Goal: Task Accomplishment & Management: Complete application form

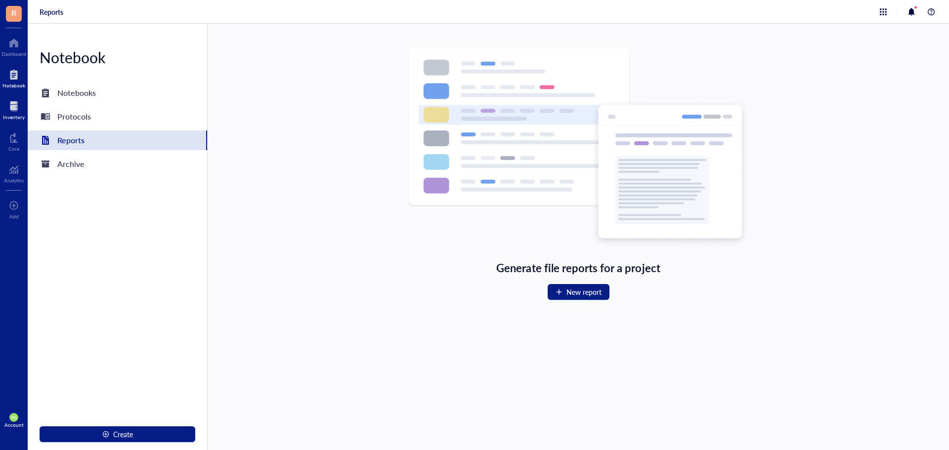
click at [9, 111] on div at bounding box center [14, 106] width 22 height 16
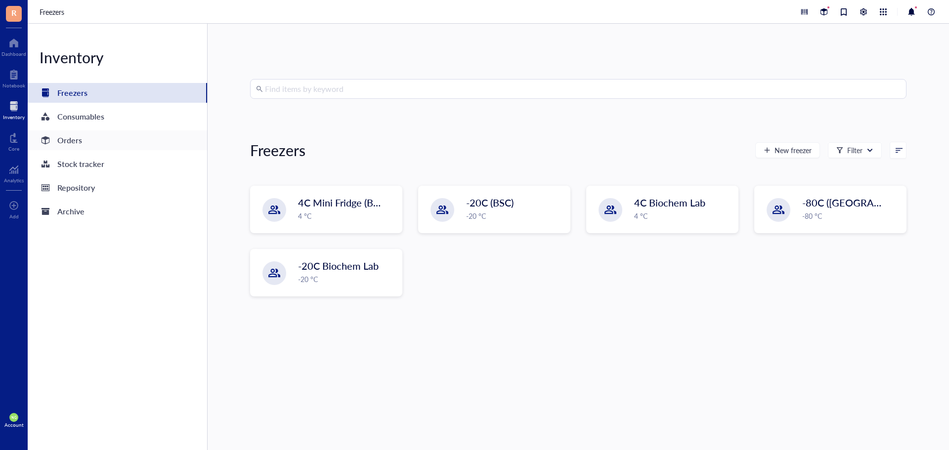
click at [83, 141] on div "Orders" at bounding box center [117, 141] width 179 height 20
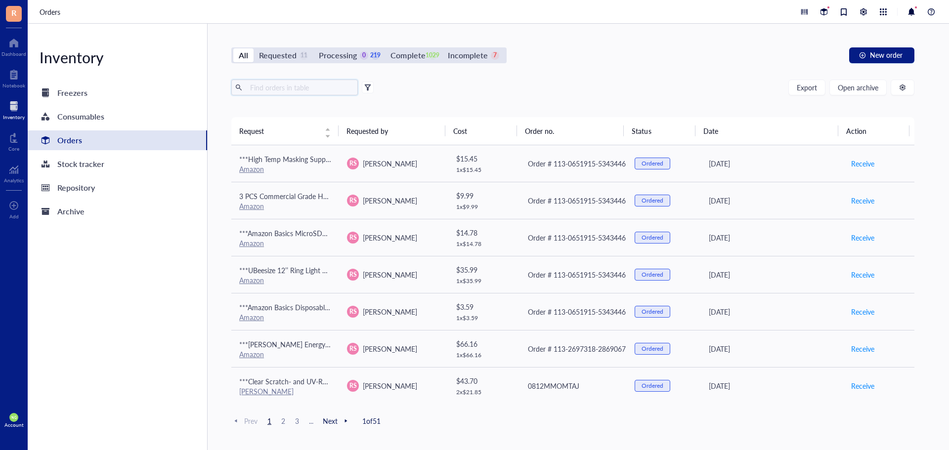
click at [261, 87] on input "text" at bounding box center [300, 87] width 108 height 15
type input "nanopartz"
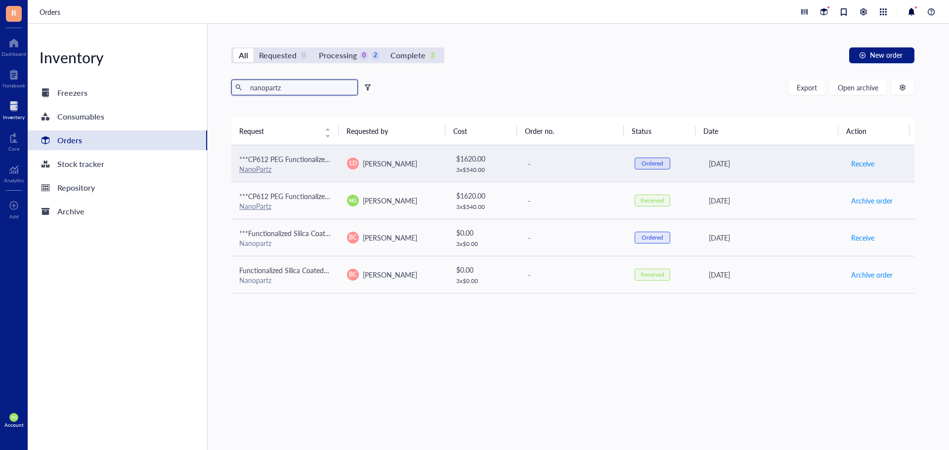
click at [259, 168] on link "NanoPartz" at bounding box center [255, 169] width 32 height 10
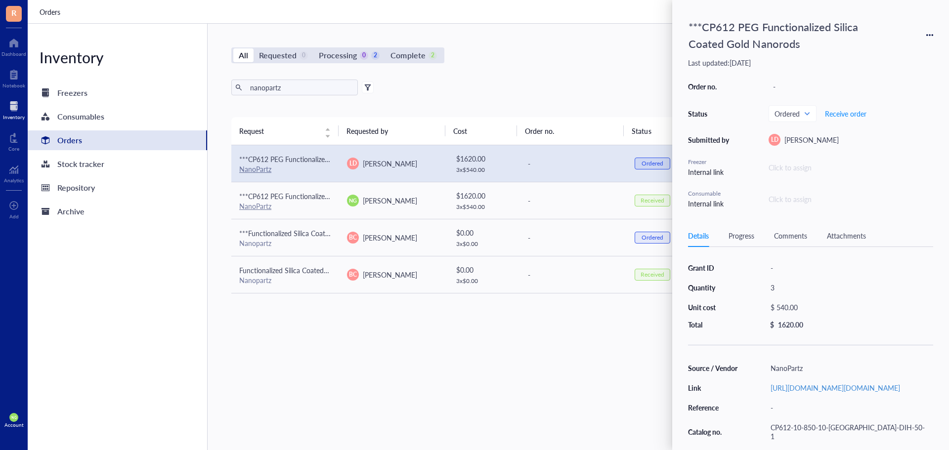
click at [578, 68] on div "All Requested 0 Processing 0 2 Complete 2 New order nanopartz Export Open archi…" at bounding box center [573, 237] width 731 height 427
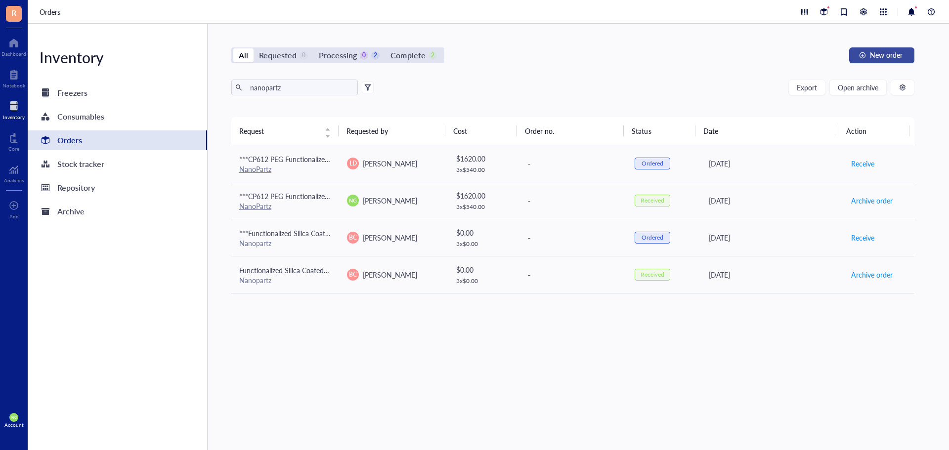
click at [903, 52] on span "New order" at bounding box center [886, 55] width 33 height 8
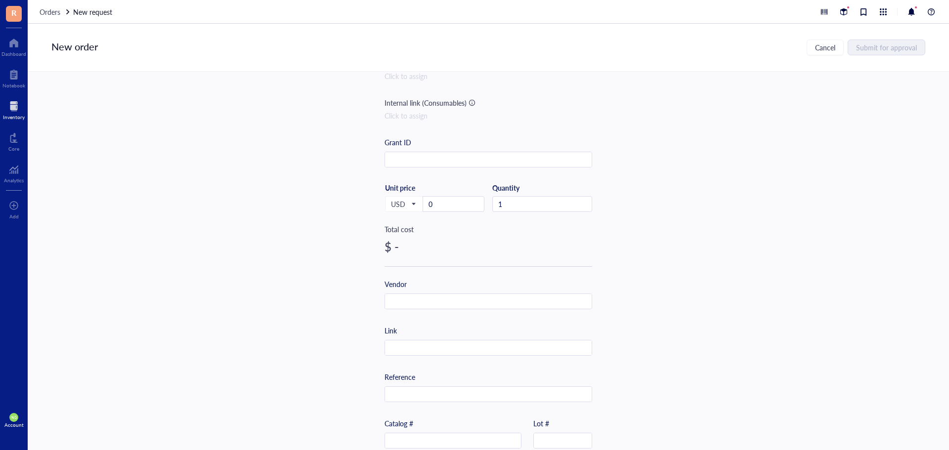
scroll to position [148, 0]
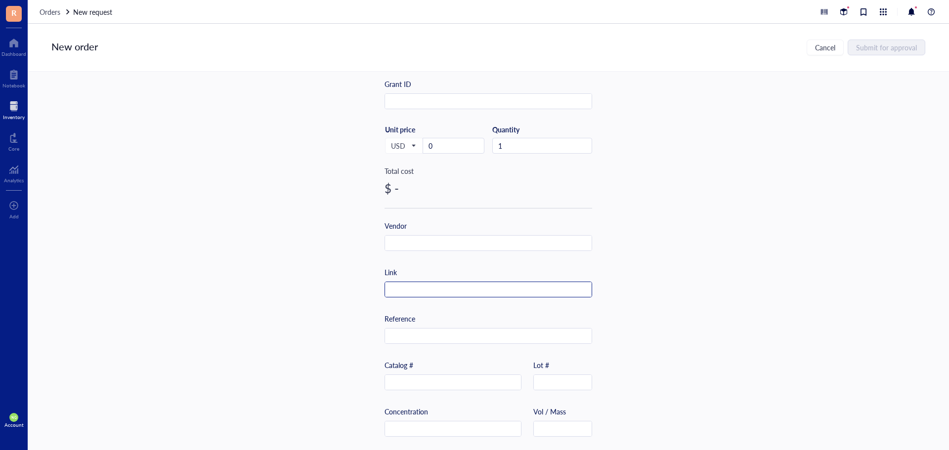
click at [401, 294] on input "text" at bounding box center [488, 290] width 207 height 16
click at [406, 286] on input "text" at bounding box center [488, 290] width 207 height 16
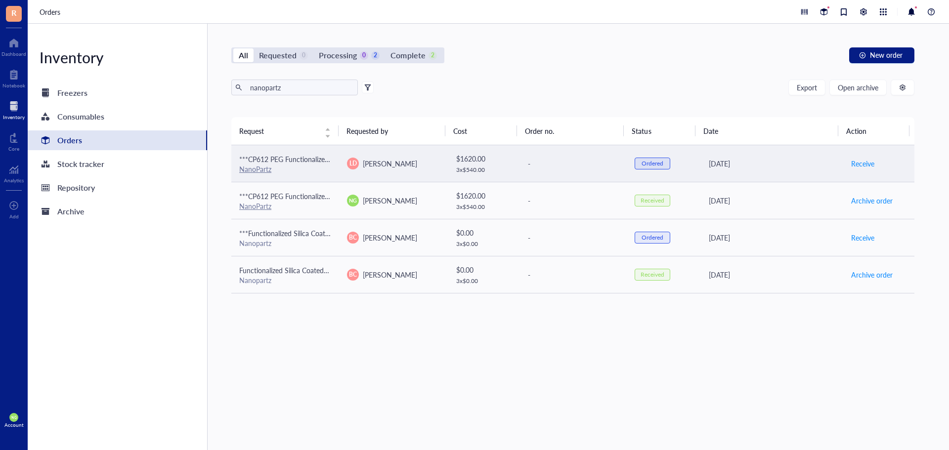
click at [253, 167] on link "NanoPartz" at bounding box center [255, 169] width 32 height 10
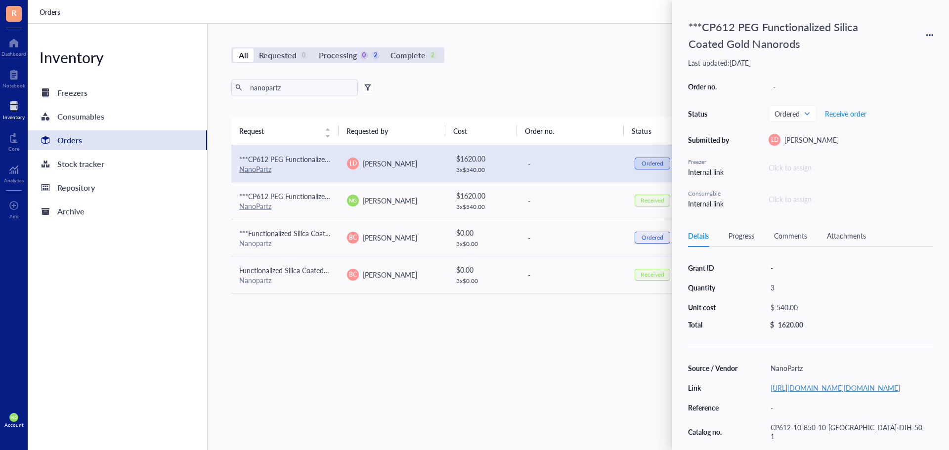
click at [806, 393] on link "[URL][DOMAIN_NAME][DOMAIN_NAME]" at bounding box center [836, 388] width 130 height 10
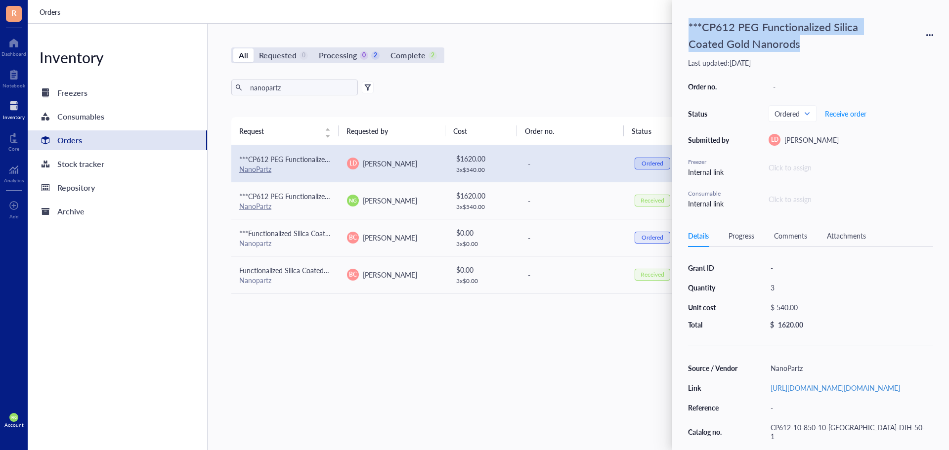
drag, startPoint x: 810, startPoint y: 46, endPoint x: 686, endPoint y: 26, distance: 125.7
click at [686, 26] on div "***CP612 PEG Functionalized Silica Coated Gold Nanorods" at bounding box center [788, 35] width 208 height 39
copy div "***CP612 PEG Functionalized Silica Coated Gold Nanorods"
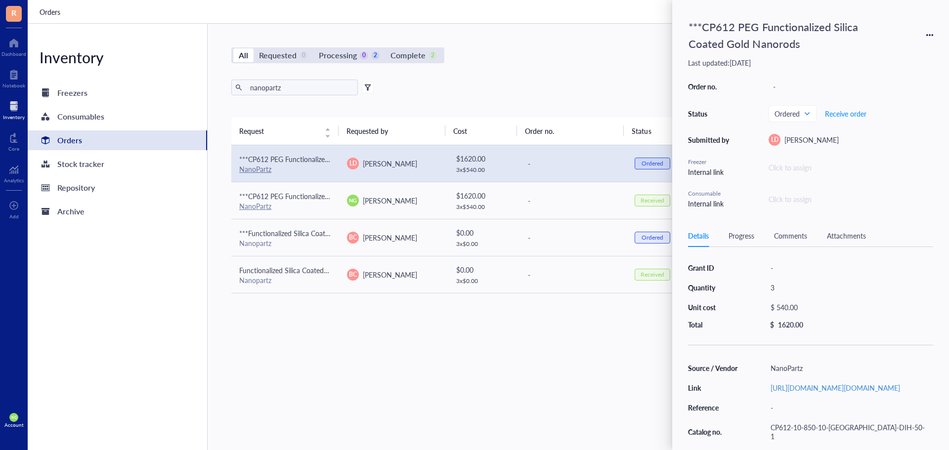
click at [589, 71] on div "All Requested 0 Processing 0 2 Complete 2 New order nanopartz Export Open archi…" at bounding box center [573, 237] width 731 height 427
click at [639, 55] on div "All Requested 0 Processing 0 2 Complete 2 New order" at bounding box center [572, 55] width 683 height 16
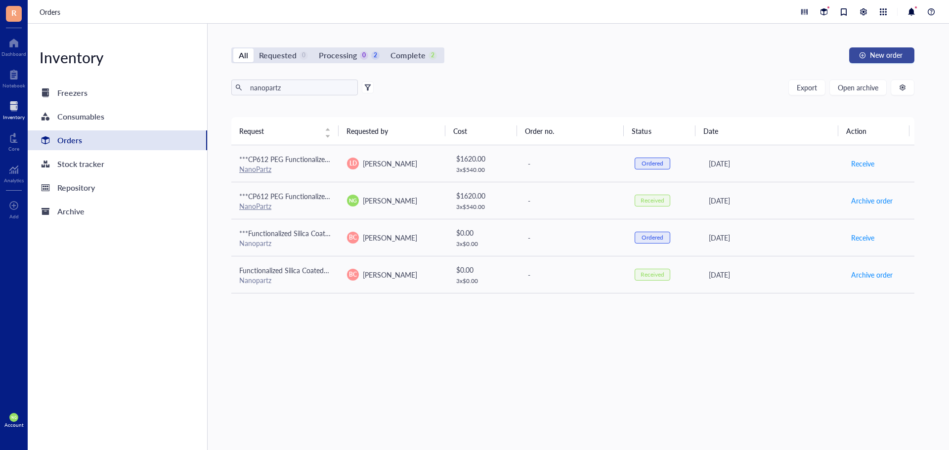
click at [887, 55] on span "New order" at bounding box center [886, 55] width 33 height 8
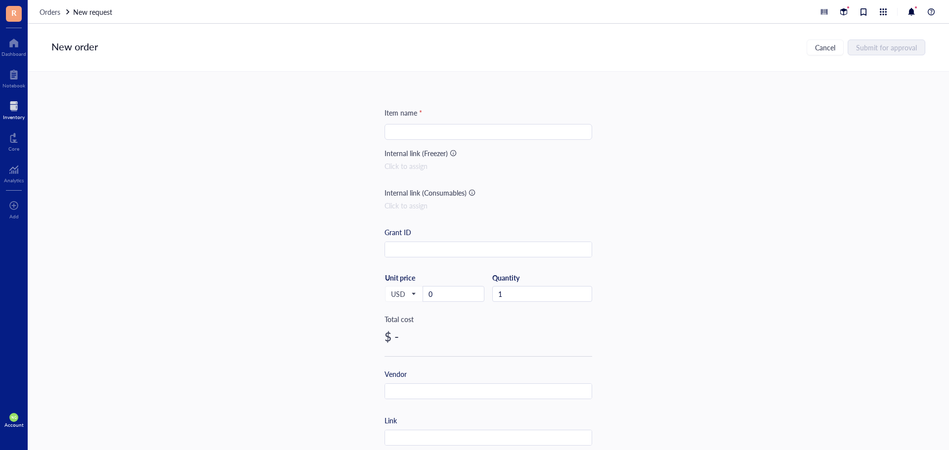
click at [442, 130] on input "search" at bounding box center [489, 132] width 196 height 15
paste input "***CP612 PEG Functionalized Silica Coated Gold Nanorods"
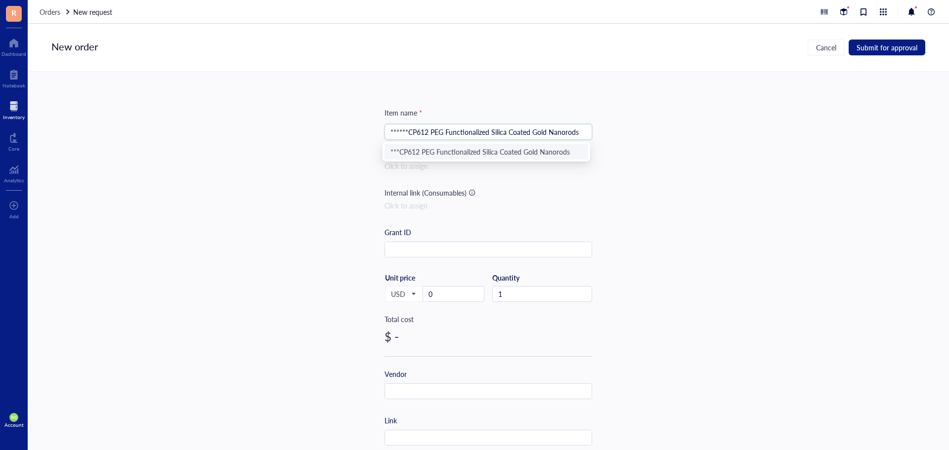
type input "******CP612 PEG Functionalized Silica Coated Gold Nanorods"
click at [648, 116] on div "Item name * ******CP612 PEG Functionalized Silica Coated Gold Nanorods Internal…" at bounding box center [489, 261] width 922 height 379
drag, startPoint x: 509, startPoint y: 294, endPoint x: 467, endPoint y: 293, distance: 42.5
click at [468, 290] on div "USD Unit price 0 Quantity 1" at bounding box center [489, 293] width 208 height 41
type input "3"
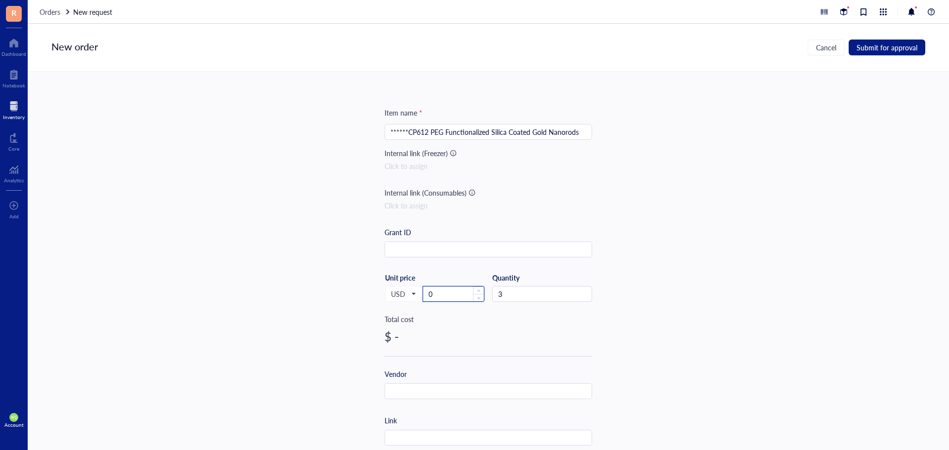
click at [437, 296] on input "0" at bounding box center [453, 294] width 61 height 15
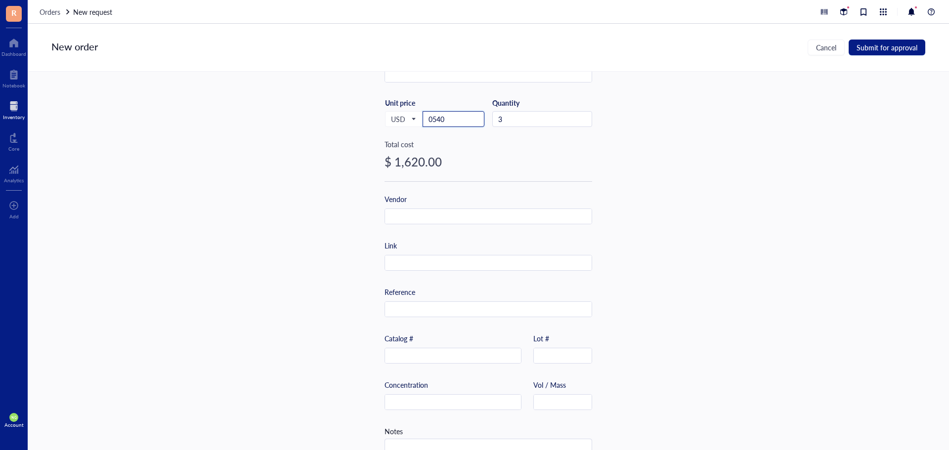
scroll to position [198, 0]
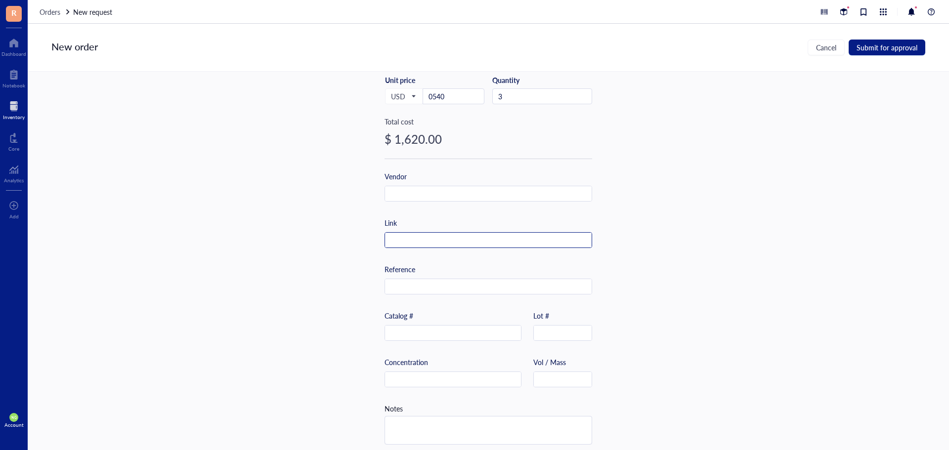
type input "540"
click at [397, 242] on input "text" at bounding box center [488, 241] width 207 height 16
paste input "***CP612 PEG Functionalized Silica Coated Gold Nanorods"
drag, startPoint x: 523, startPoint y: 235, endPoint x: 214, endPoint y: 202, distance: 310.3
click at [214, 202] on div "Item name * ******CP612 PEG Functionalized Silica Coated Gold Nanorods Internal…" at bounding box center [489, 261] width 922 height 379
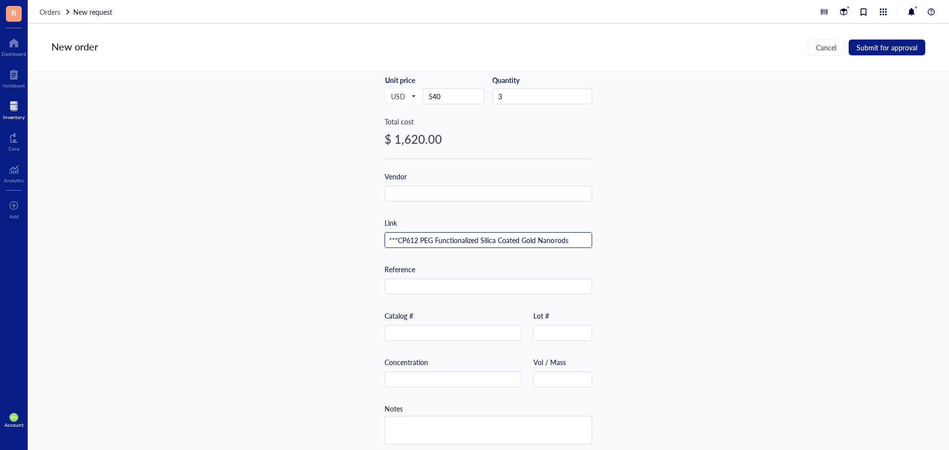
paste input "[URL][DOMAIN_NAME][DOMAIN_NAME]"
type input "[URL][DOMAIN_NAME][DOMAIN_NAME]"
click at [423, 195] on input "text" at bounding box center [488, 194] width 207 height 16
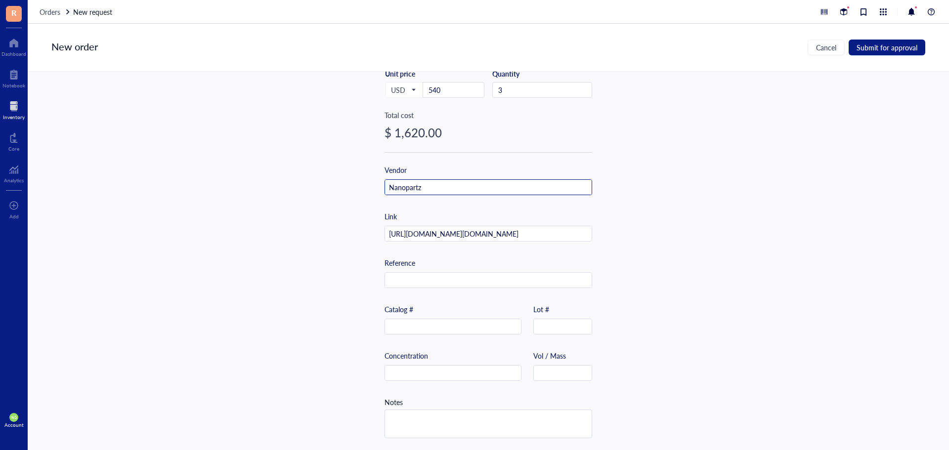
scroll to position [208, 0]
type input "Nanopartz"
click at [893, 42] on button "Submit for approval" at bounding box center [887, 48] width 77 height 16
